Goal: Navigation & Orientation: Find specific page/section

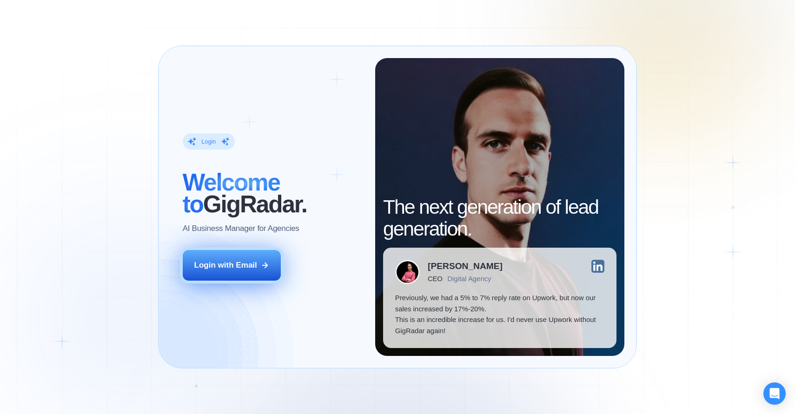
click at [234, 265] on div "Login with Email" at bounding box center [225, 265] width 63 height 11
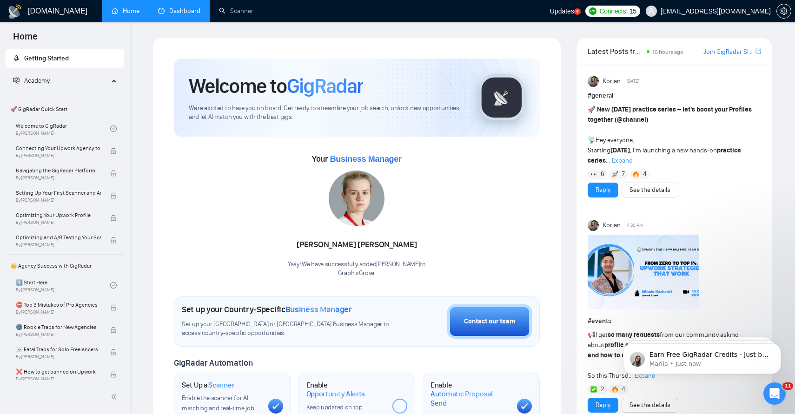
click at [170, 12] on link "Dashboard" at bounding box center [179, 11] width 42 height 8
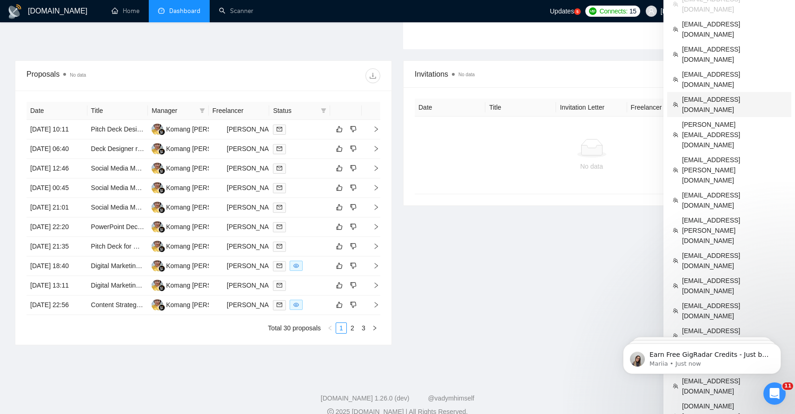
scroll to position [273, 0]
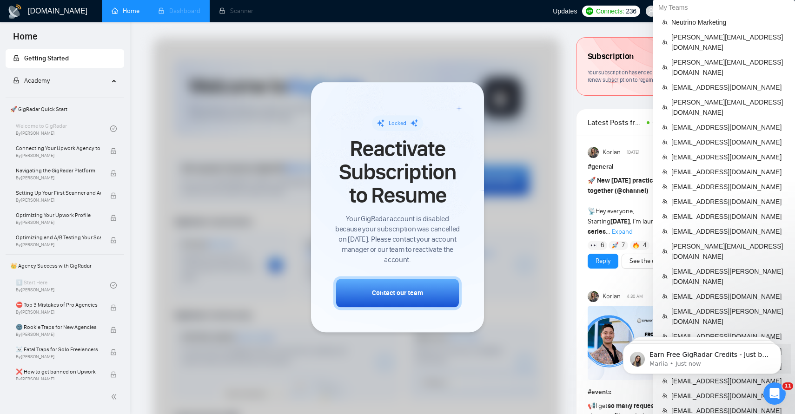
click at [713, 359] on li "varun@runjmedia.com" at bounding box center [723, 366] width 135 height 15
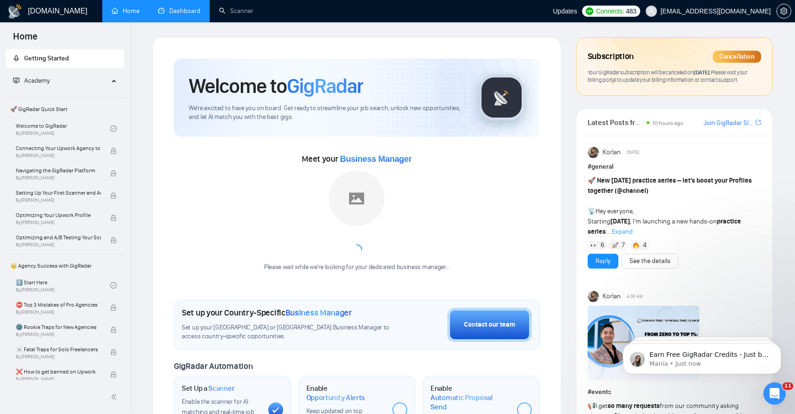
click at [165, 15] on link "Dashboard" at bounding box center [179, 11] width 42 height 8
